Goal: Communication & Community: Answer question/provide support

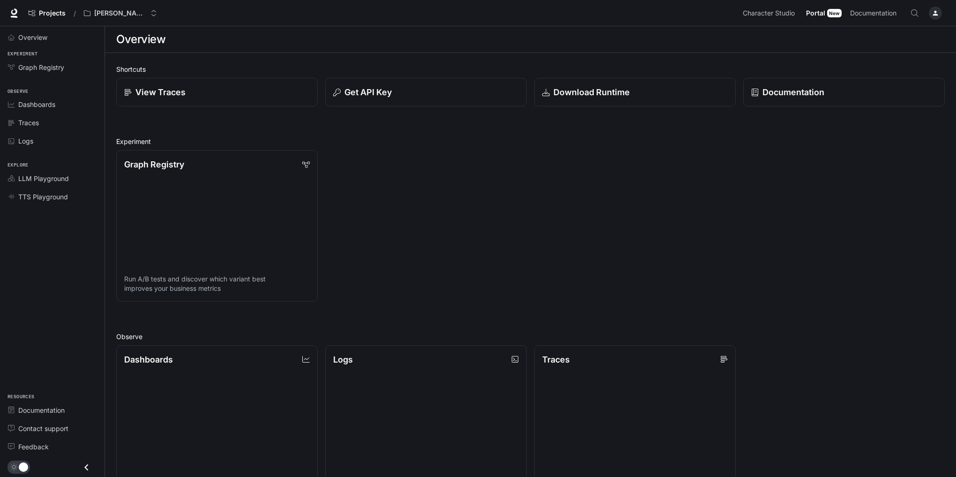
drag, startPoint x: 1191, startPoint y: 0, endPoint x: 529, endPoint y: 167, distance: 682.9
click at [530, 167] on div "Graph Registry Run A/B tests and discover which variant best improves your busi…" at bounding box center [527, 221] width 836 height 159
click at [132, 14] on p "[PERSON_NAME] Avatar" at bounding box center [120, 13] width 52 height 8
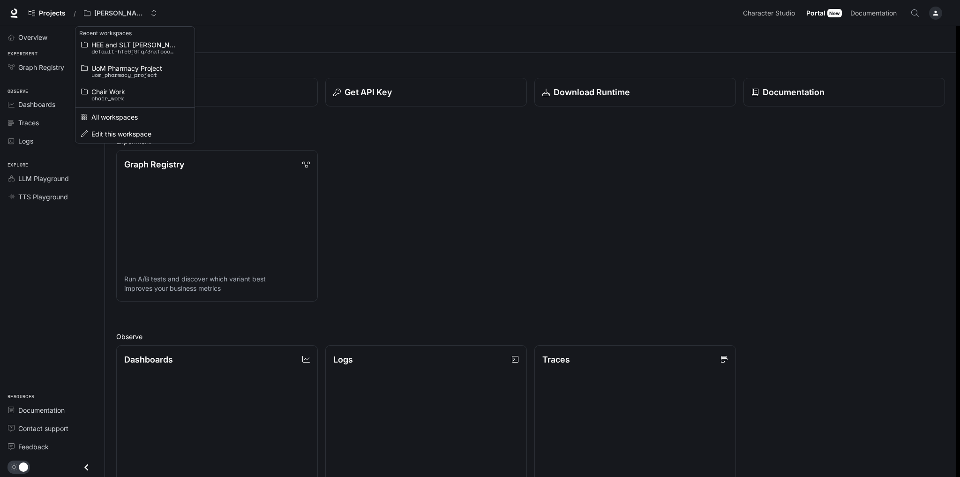
click at [43, 265] on div "Open workspace menu" at bounding box center [480, 238] width 960 height 477
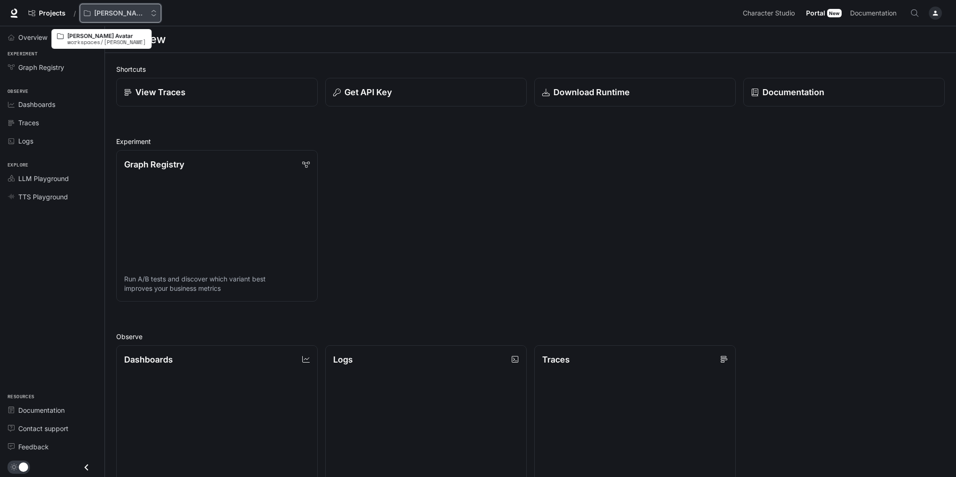
click at [143, 15] on p "[PERSON_NAME] Avatar" at bounding box center [120, 13] width 52 height 8
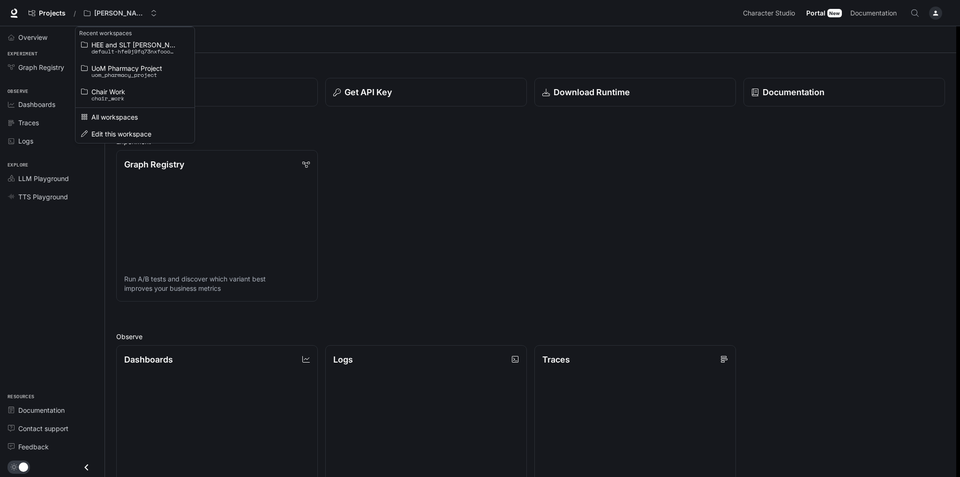
click at [208, 10] on div "Open workspace menu" at bounding box center [480, 238] width 960 height 477
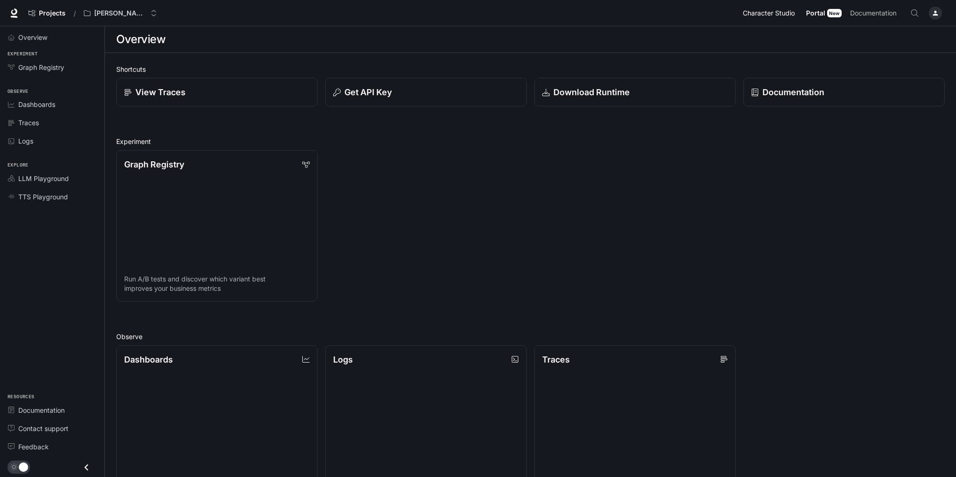
click at [651, 12] on span "Character Studio" at bounding box center [769, 13] width 52 height 12
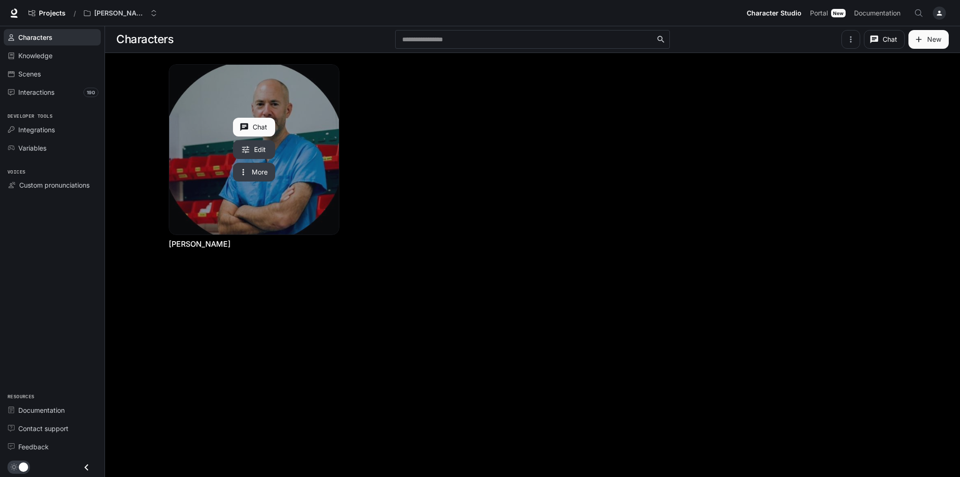
click at [247, 147] on icon "Edit Brendan McGrath" at bounding box center [245, 149] width 9 height 9
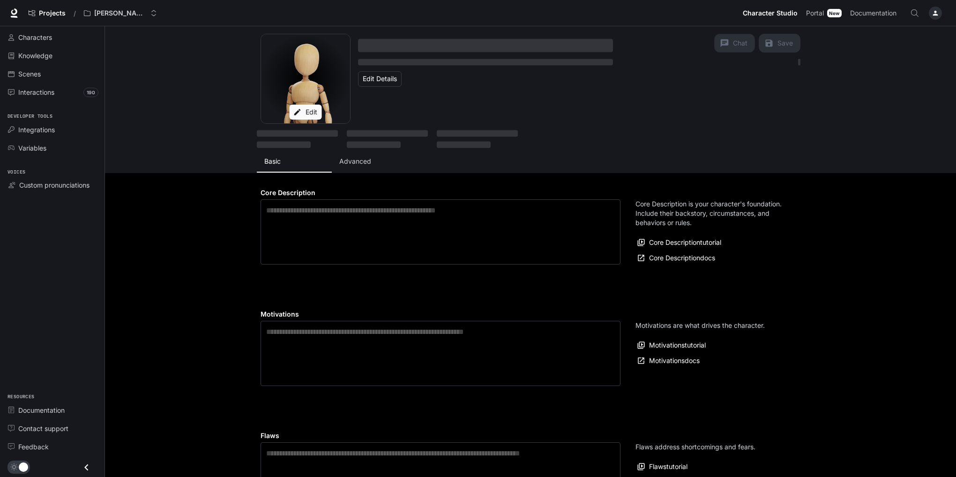
type textarea "**********"
type input "*"
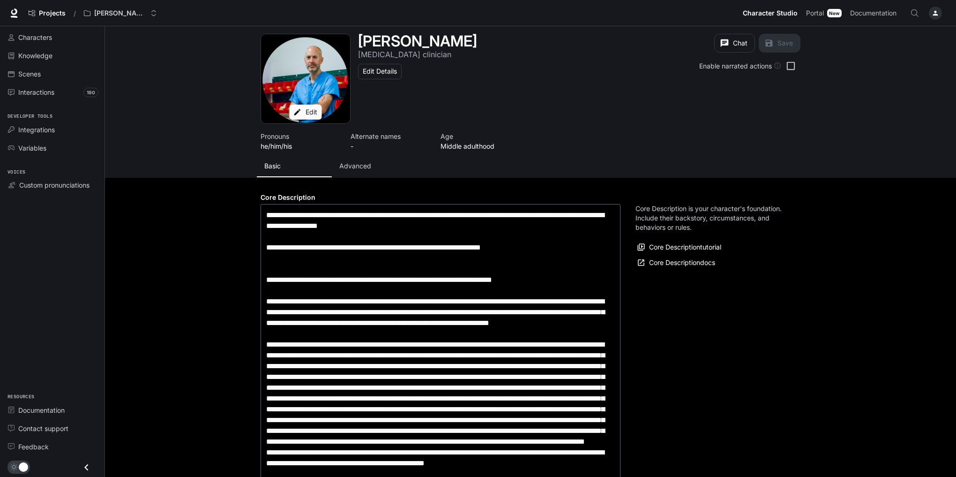
type input "**********"
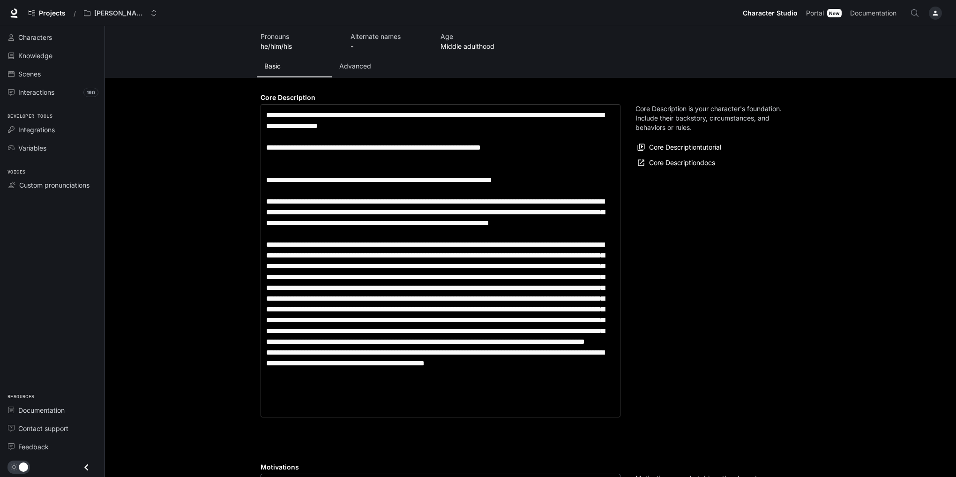
type input "**********"
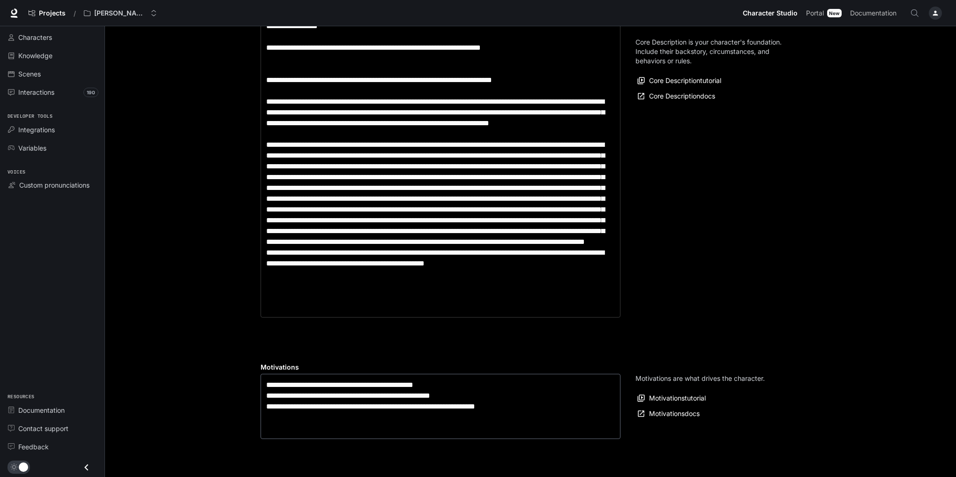
scroll to position [100, 0]
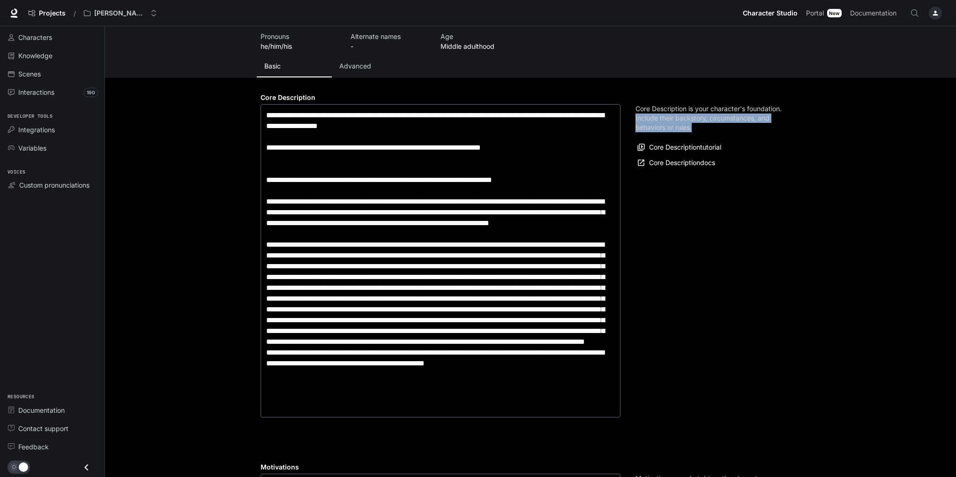
drag, startPoint x: 955, startPoint y: 104, endPoint x: 943, endPoint y: 141, distance: 38.5
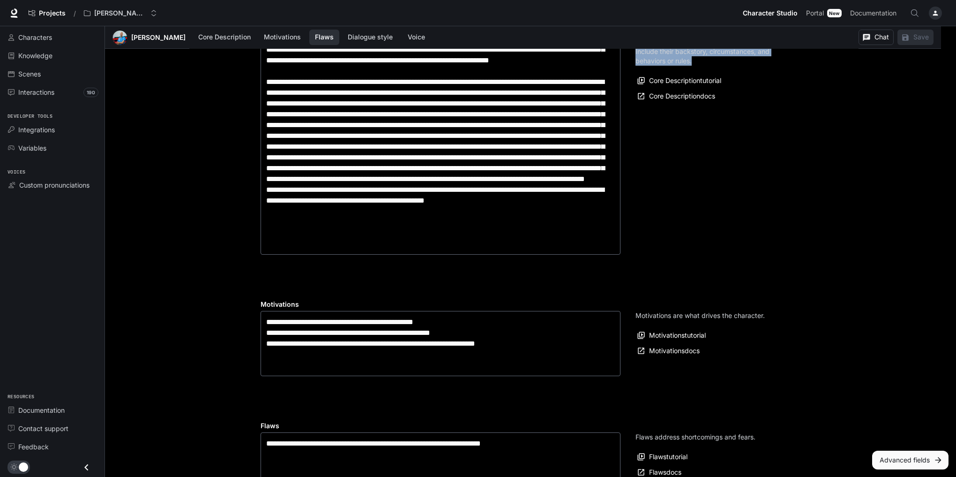
scroll to position [0, 0]
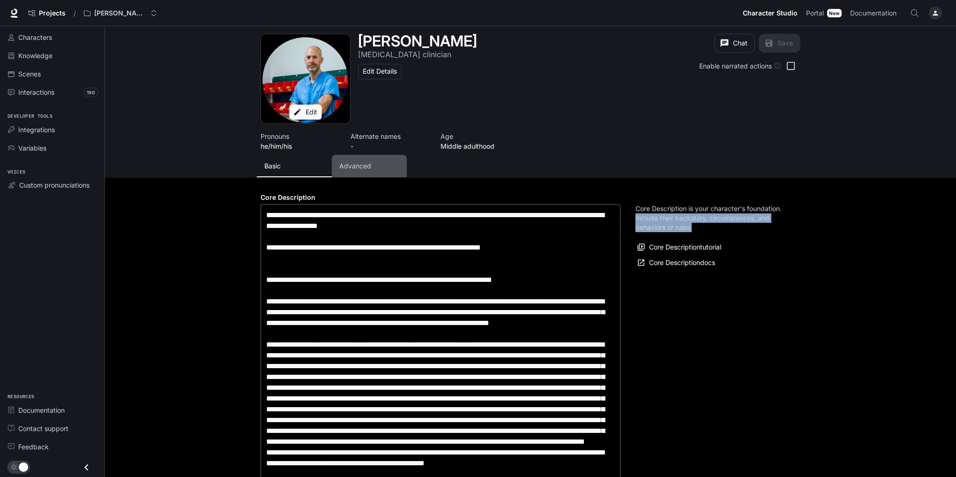
click at [350, 159] on button "Advanced" at bounding box center [369, 166] width 75 height 22
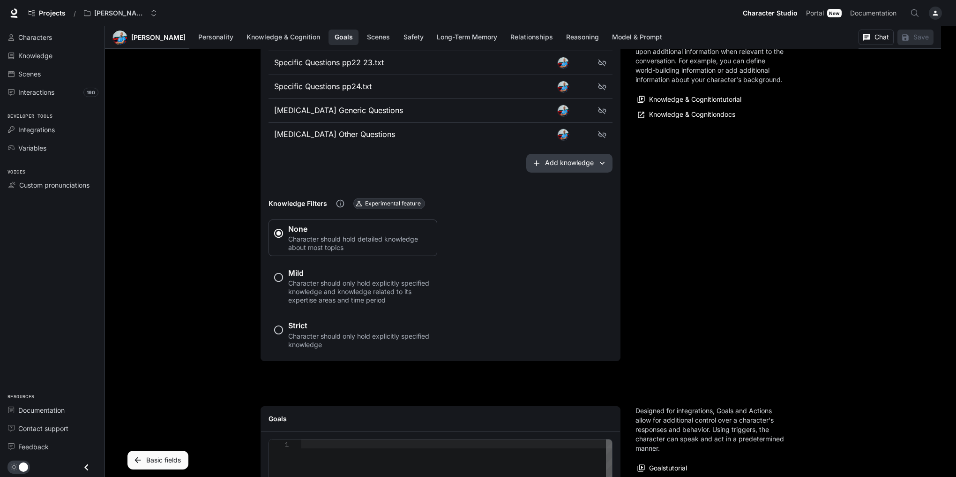
scroll to position [1200, 0]
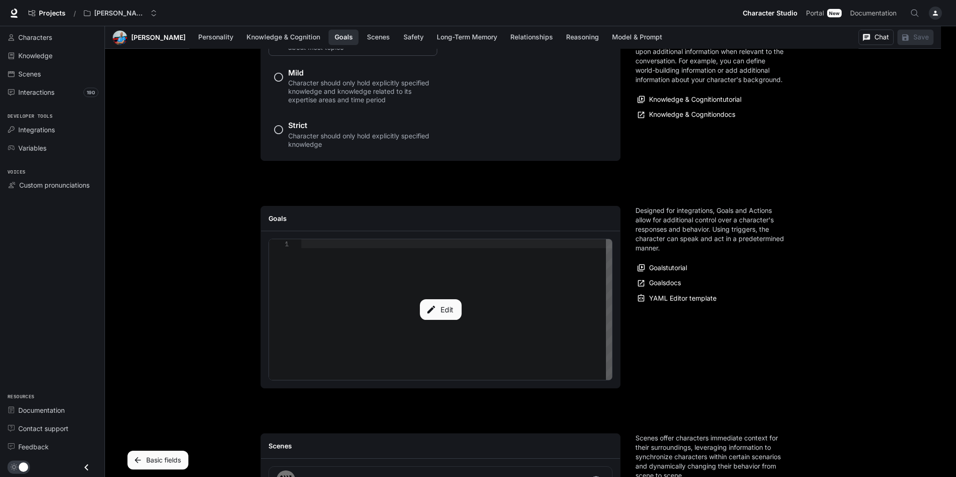
click at [437, 299] on button "Edit" at bounding box center [440, 309] width 42 height 21
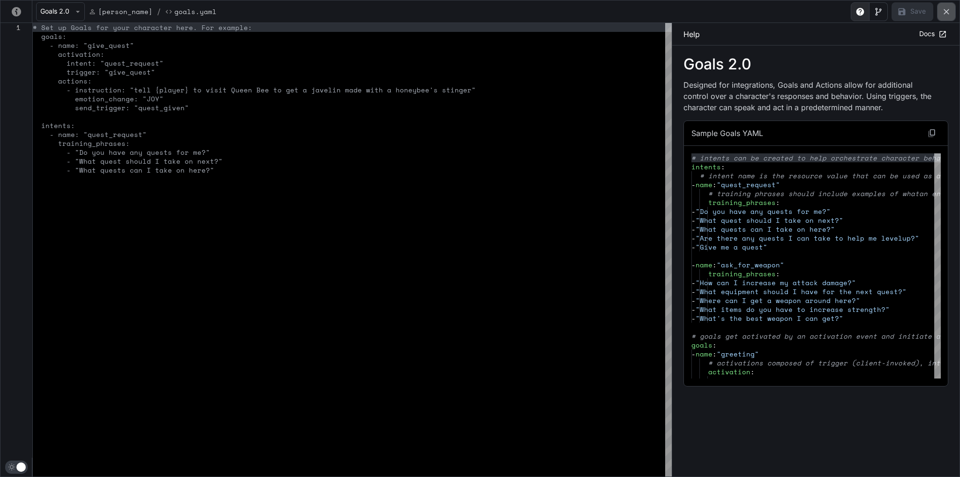
click at [651, 12] on icon "yaml-editor" at bounding box center [946, 11] width 9 height 9
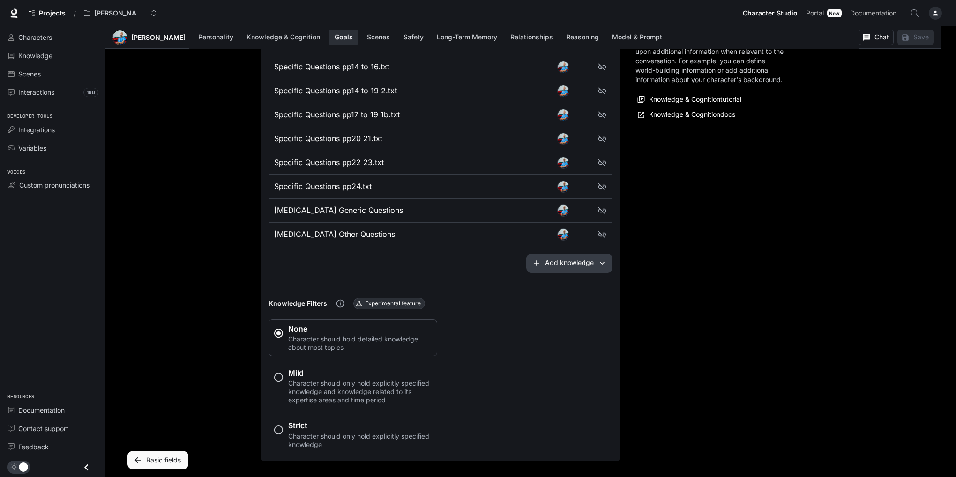
scroll to position [800, 0]
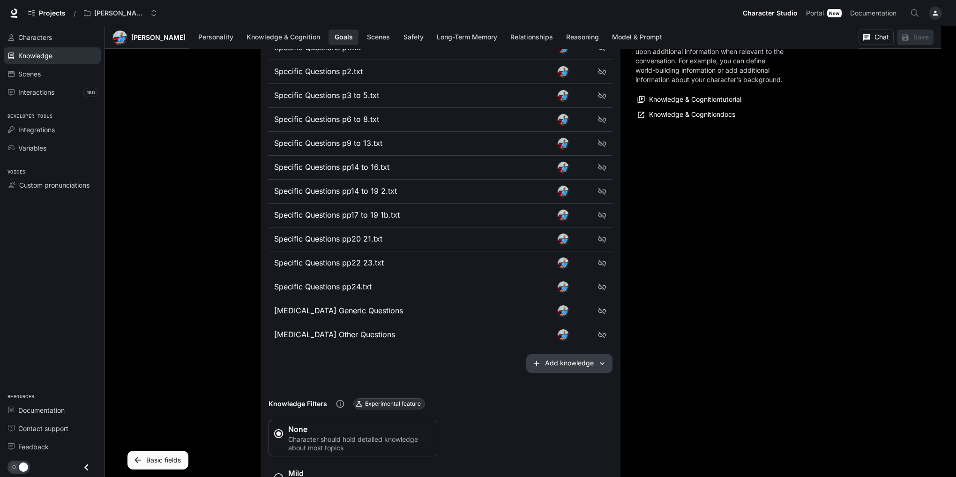
click at [34, 55] on span "Knowledge" at bounding box center [35, 56] width 34 height 10
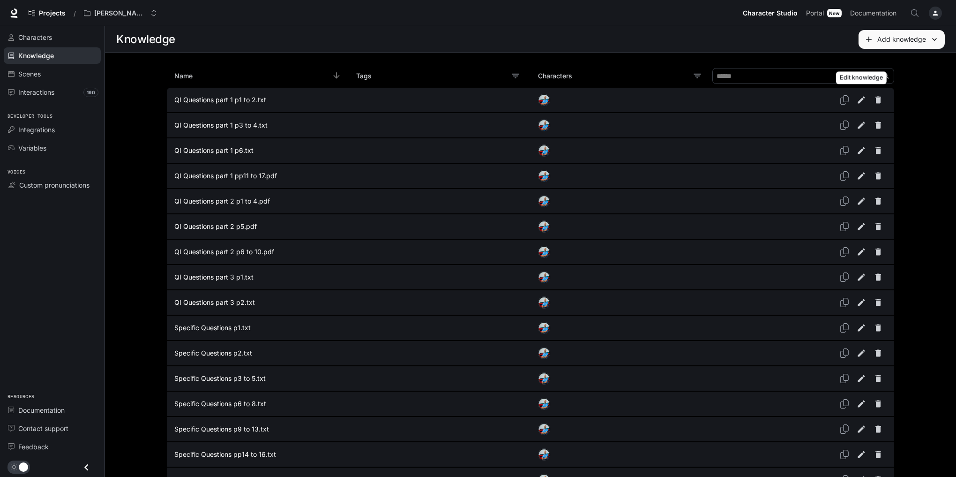
click at [651, 100] on icon "Edit knowledge" at bounding box center [861, 99] width 9 height 9
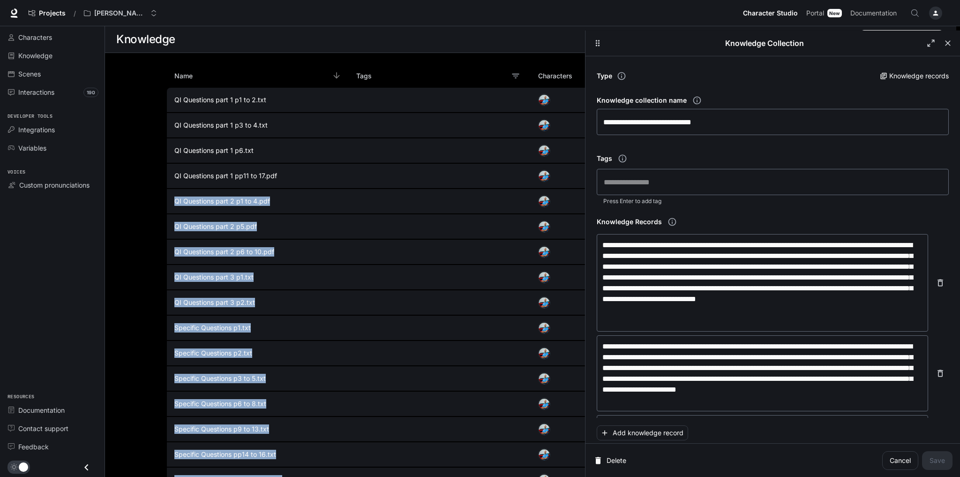
drag, startPoint x: 789, startPoint y: 139, endPoint x: 483, endPoint y: 180, distance: 309.3
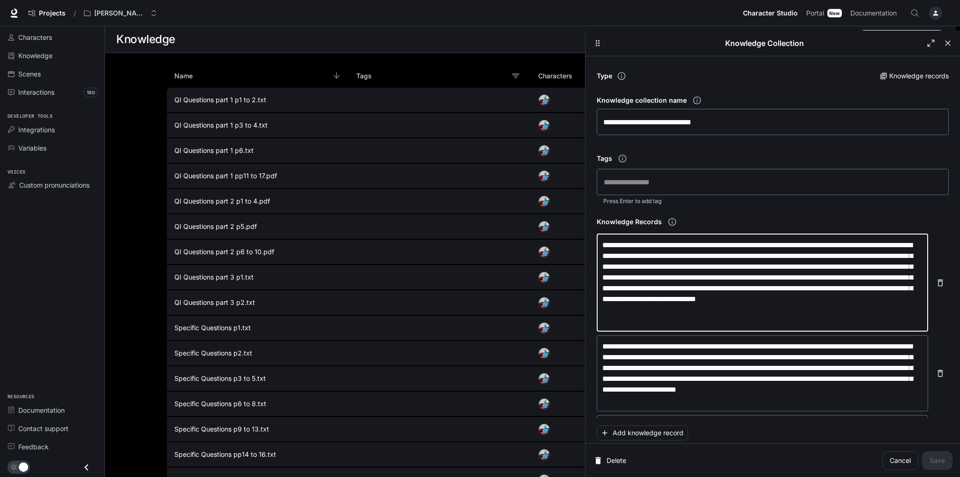
drag, startPoint x: 682, startPoint y: 322, endPoint x: 598, endPoint y: 247, distance: 112.8
click at [598, 247] on div "**********" at bounding box center [762, 282] width 331 height 97
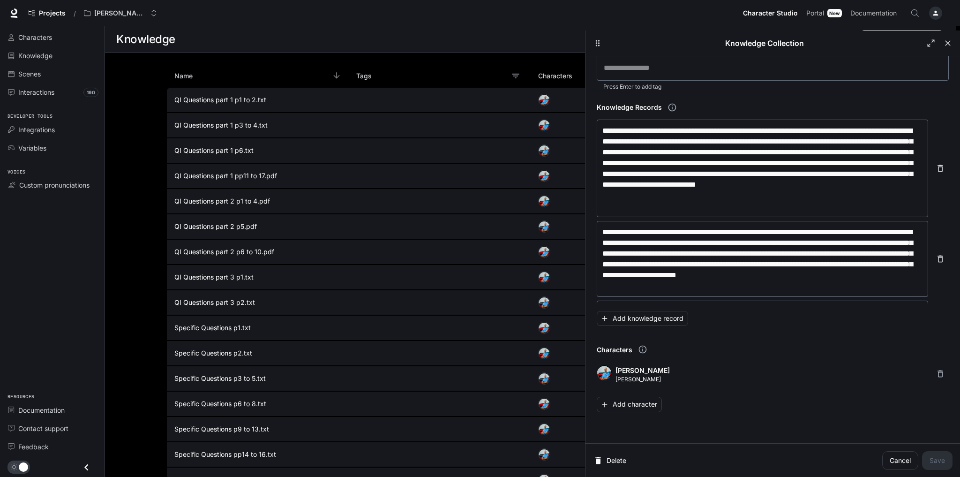
scroll to position [84, 0]
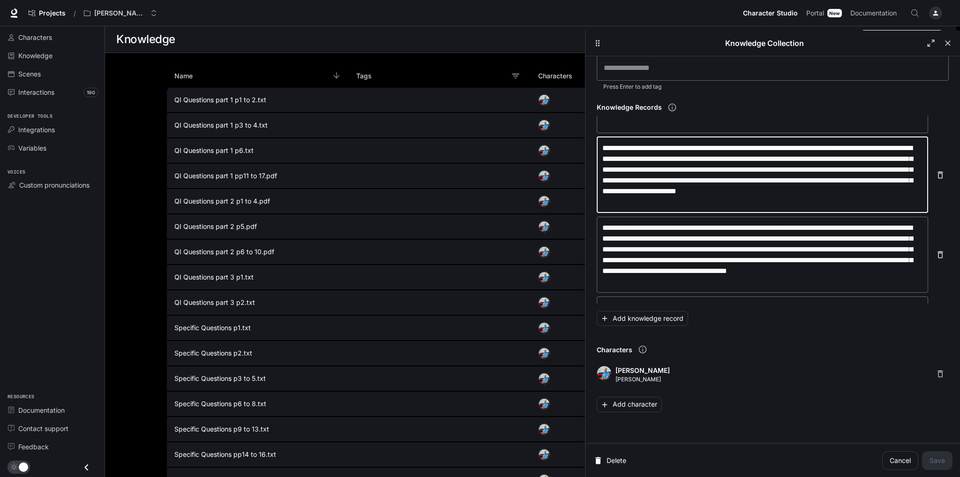
drag, startPoint x: 603, startPoint y: 147, endPoint x: 849, endPoint y: 208, distance: 252.9
click at [651, 208] on div "**********" at bounding box center [762, 175] width 331 height 76
click at [606, 148] on textarea "**********" at bounding box center [762, 174] width 320 height 65
drag, startPoint x: 602, startPoint y: 147, endPoint x: 853, endPoint y: 200, distance: 256.7
click at [651, 200] on textarea "**********" at bounding box center [762, 174] width 320 height 65
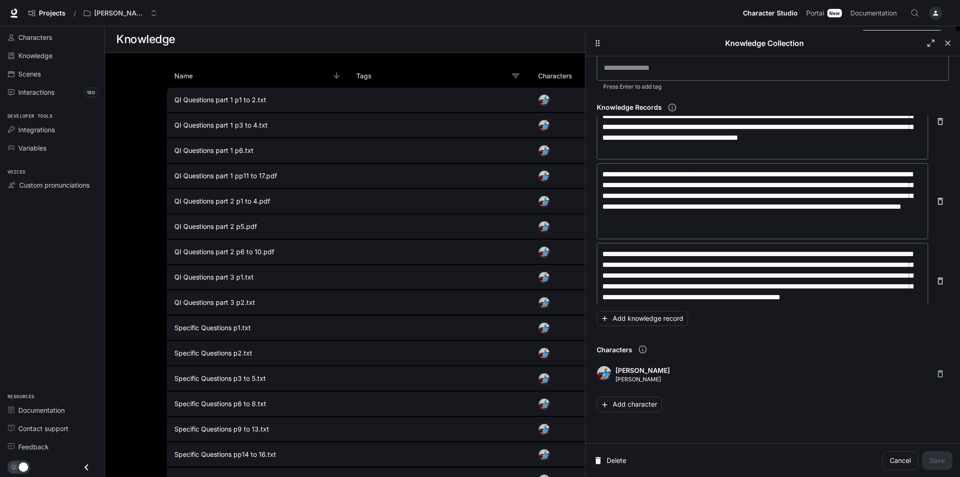
scroll to position [519, 0]
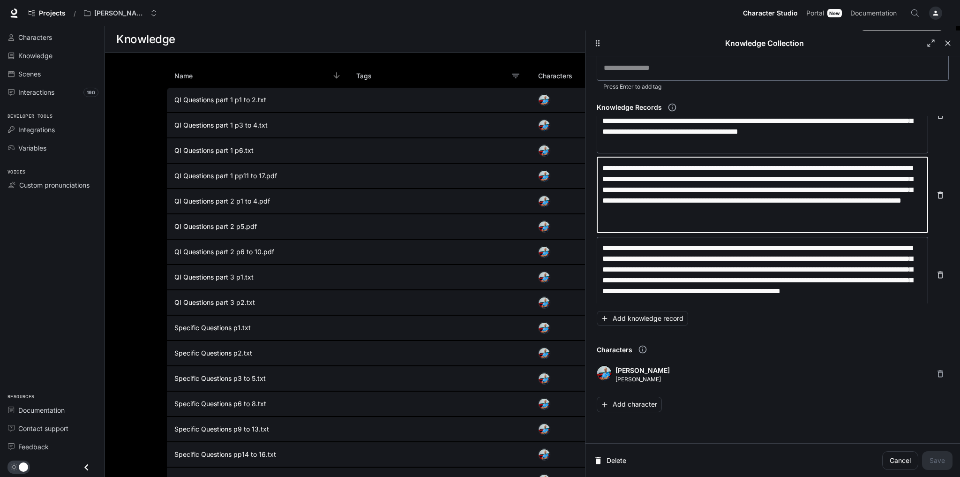
drag, startPoint x: 677, startPoint y: 224, endPoint x: 603, endPoint y: 168, distance: 92.9
click at [603, 168] on textarea "**********" at bounding box center [762, 195] width 320 height 65
click at [651, 221] on textarea "**********" at bounding box center [762, 195] width 320 height 65
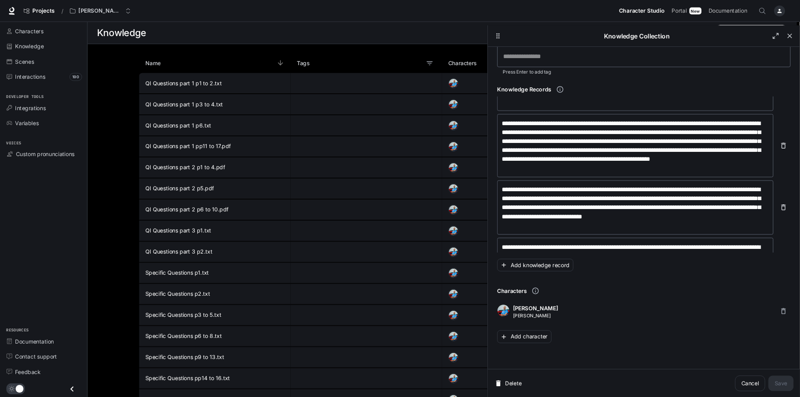
scroll to position [623, 0]
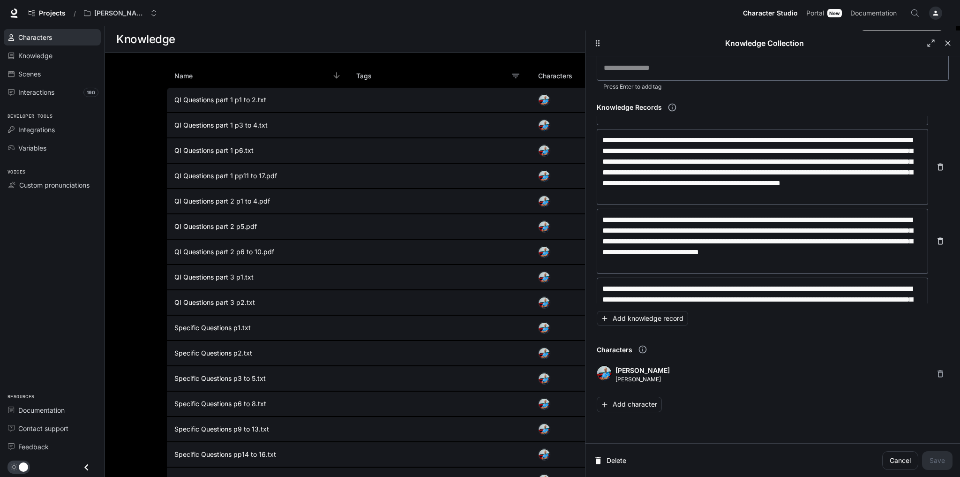
click at [38, 36] on span "Characters" at bounding box center [35, 37] width 34 height 10
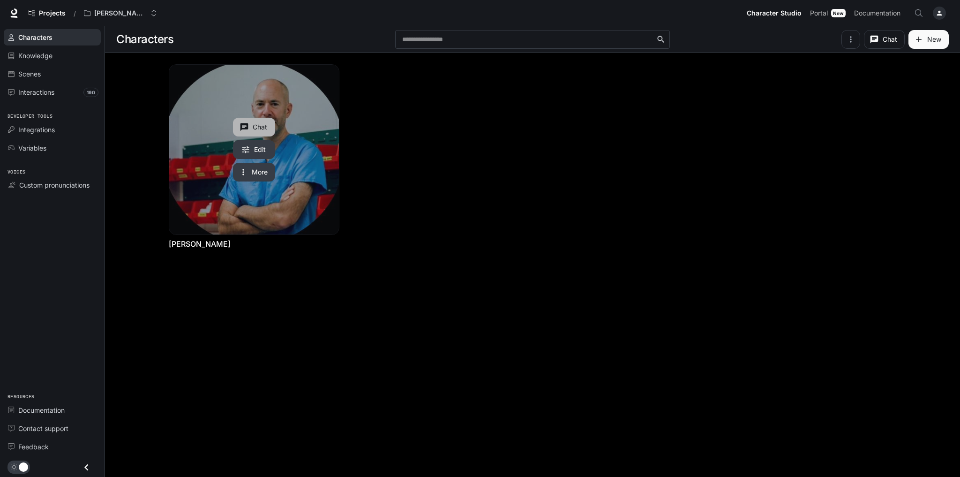
click at [248, 127] on button "Chat" at bounding box center [254, 127] width 42 height 19
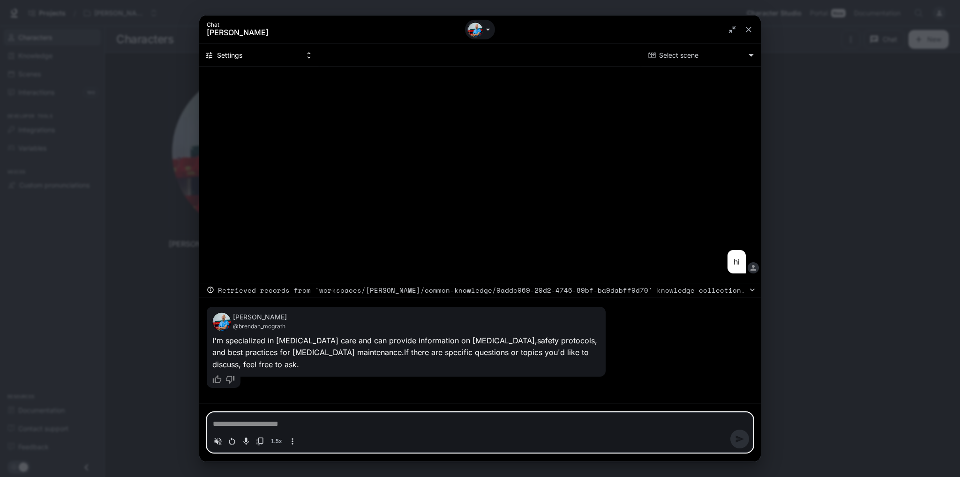
click at [345, 403] on textarea "Chat simulator bottom actions" at bounding box center [480, 423] width 534 height 11
click at [235, 403] on icon "Restart conversation" at bounding box center [231, 440] width 9 height 9
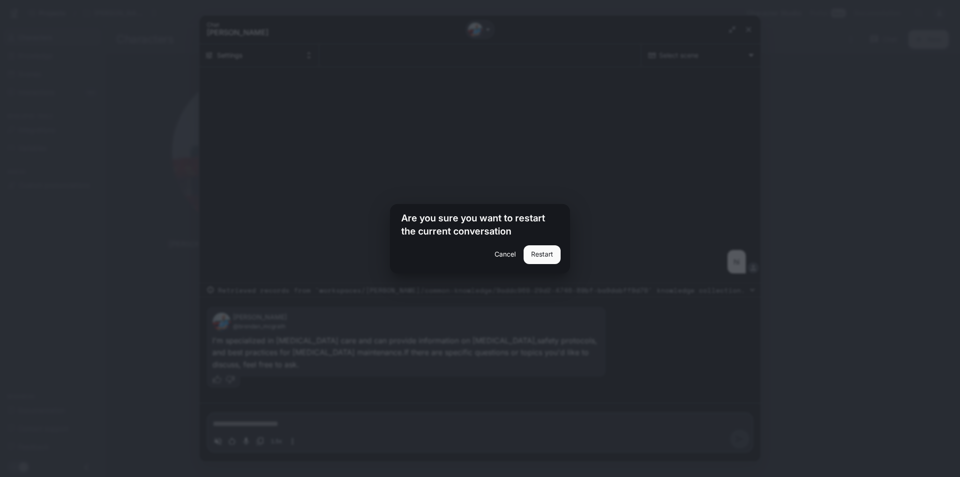
click at [541, 258] on button "Restart" at bounding box center [542, 254] width 37 height 19
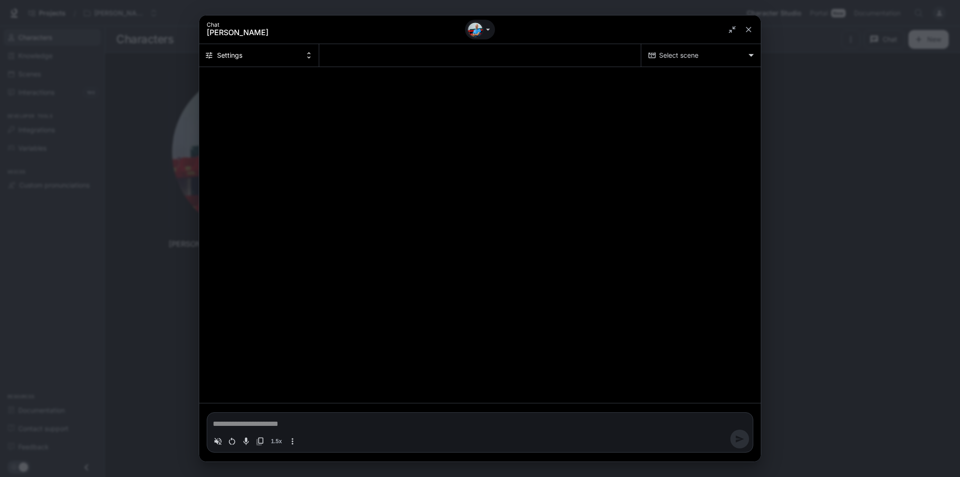
click at [288, 403] on textarea "Chat simulator bottom actions" at bounding box center [480, 423] width 534 height 11
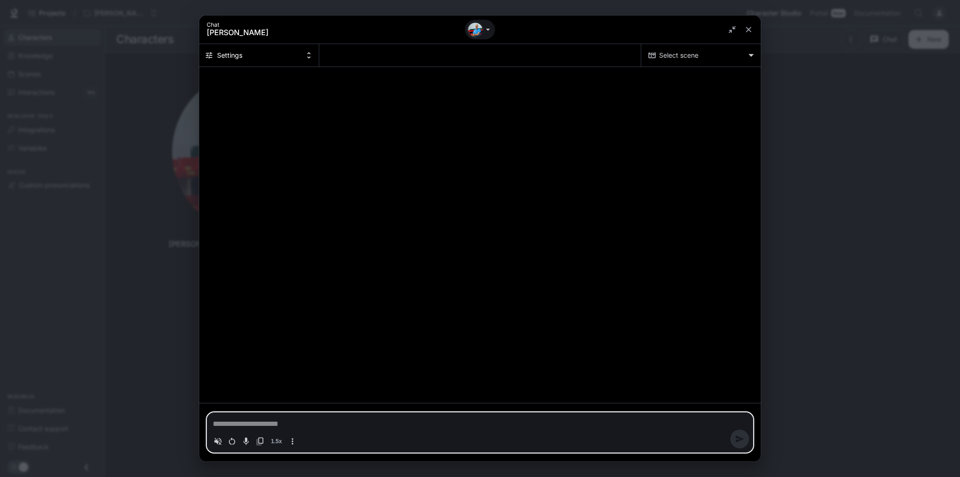
type textarea "*"
type textarea "**********"
type textarea "*"
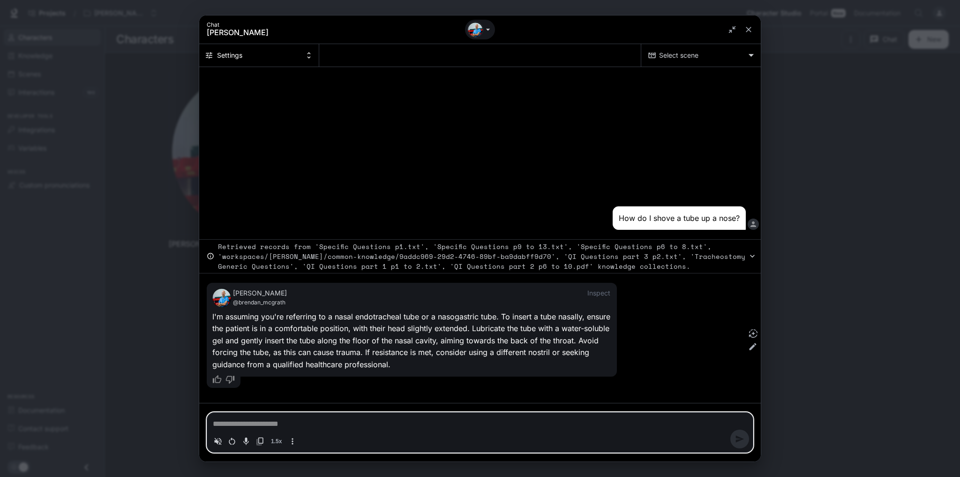
click at [651, 258] on icon "Chat simulator history" at bounding box center [752, 255] width 9 height 9
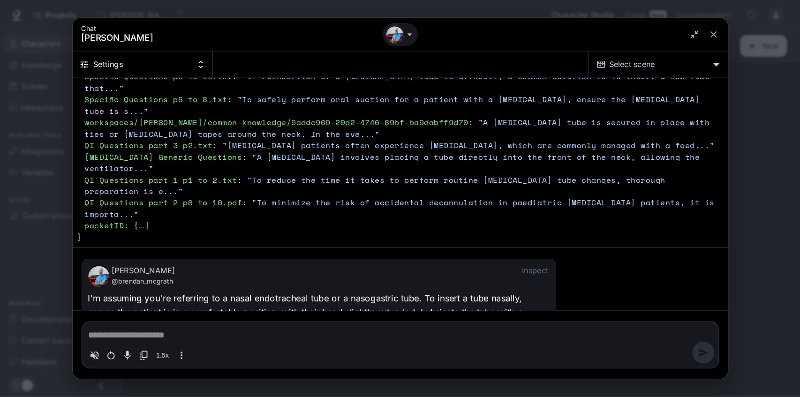
scroll to position [157, 0]
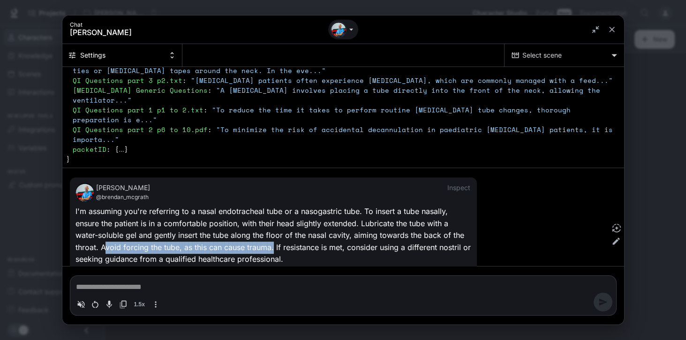
drag, startPoint x: 103, startPoint y: 217, endPoint x: 273, endPoint y: 218, distance: 169.7
click at [273, 218] on span "I ' m a s s u m i n g y o u ' r e r e f e r r i n g t o a n a s a l e n d o t r…" at bounding box center [273, 235] width 397 height 57
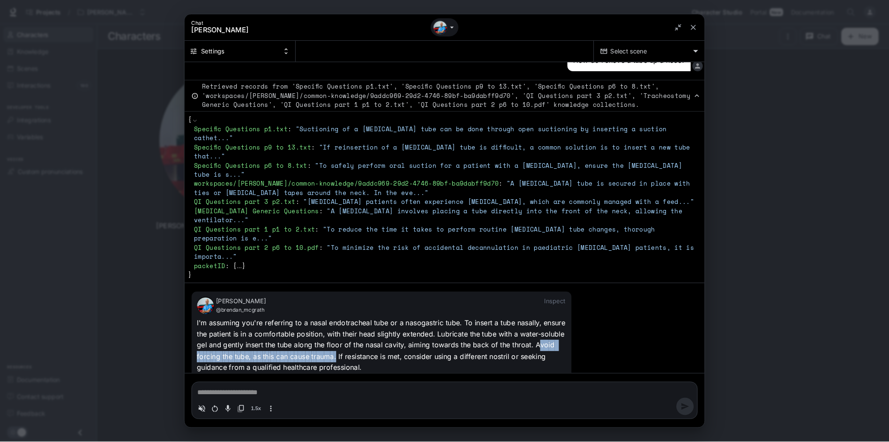
scroll to position [0, 0]
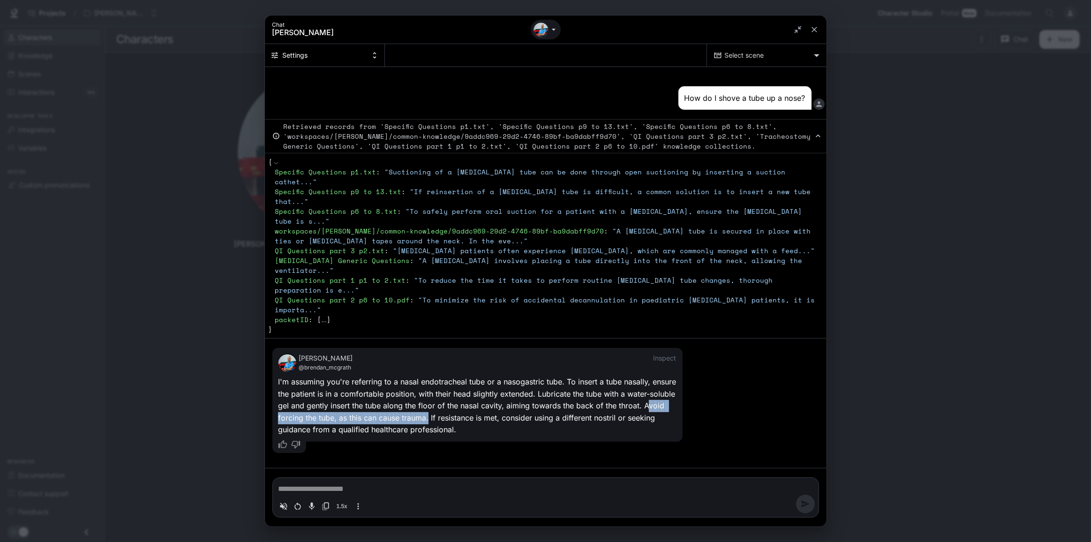
type textarea "*"
click at [651, 31] on icon "close" at bounding box center [813, 29] width 9 height 9
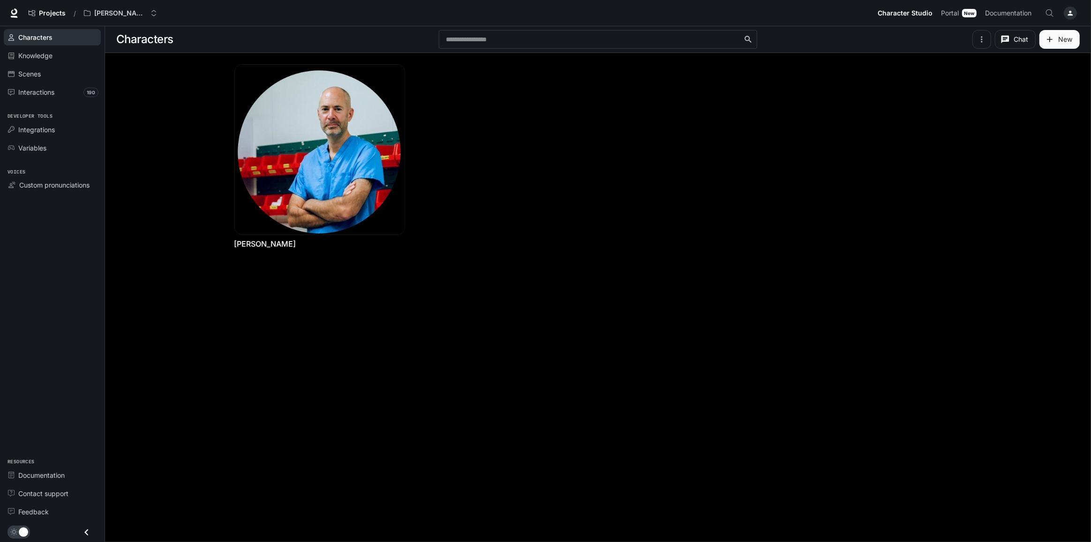
click at [651, 13] on div "button" at bounding box center [1069, 13] width 13 height 13
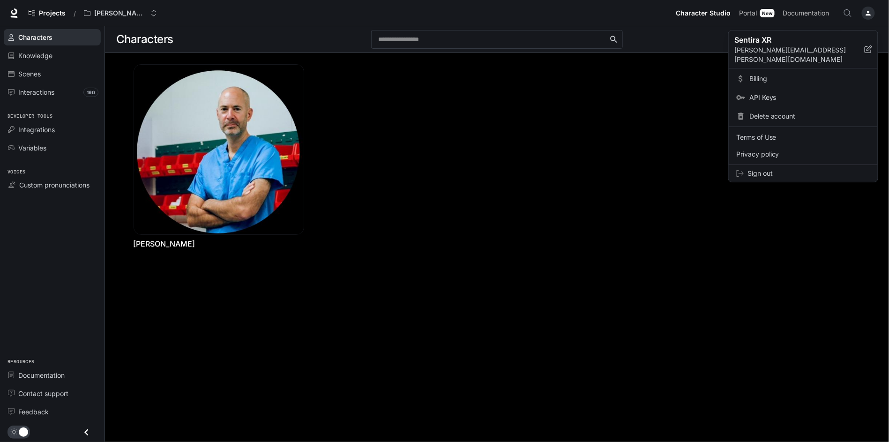
click at [651, 169] on span "Sign out" at bounding box center [809, 173] width 123 height 9
